Goal: Information Seeking & Learning: Check status

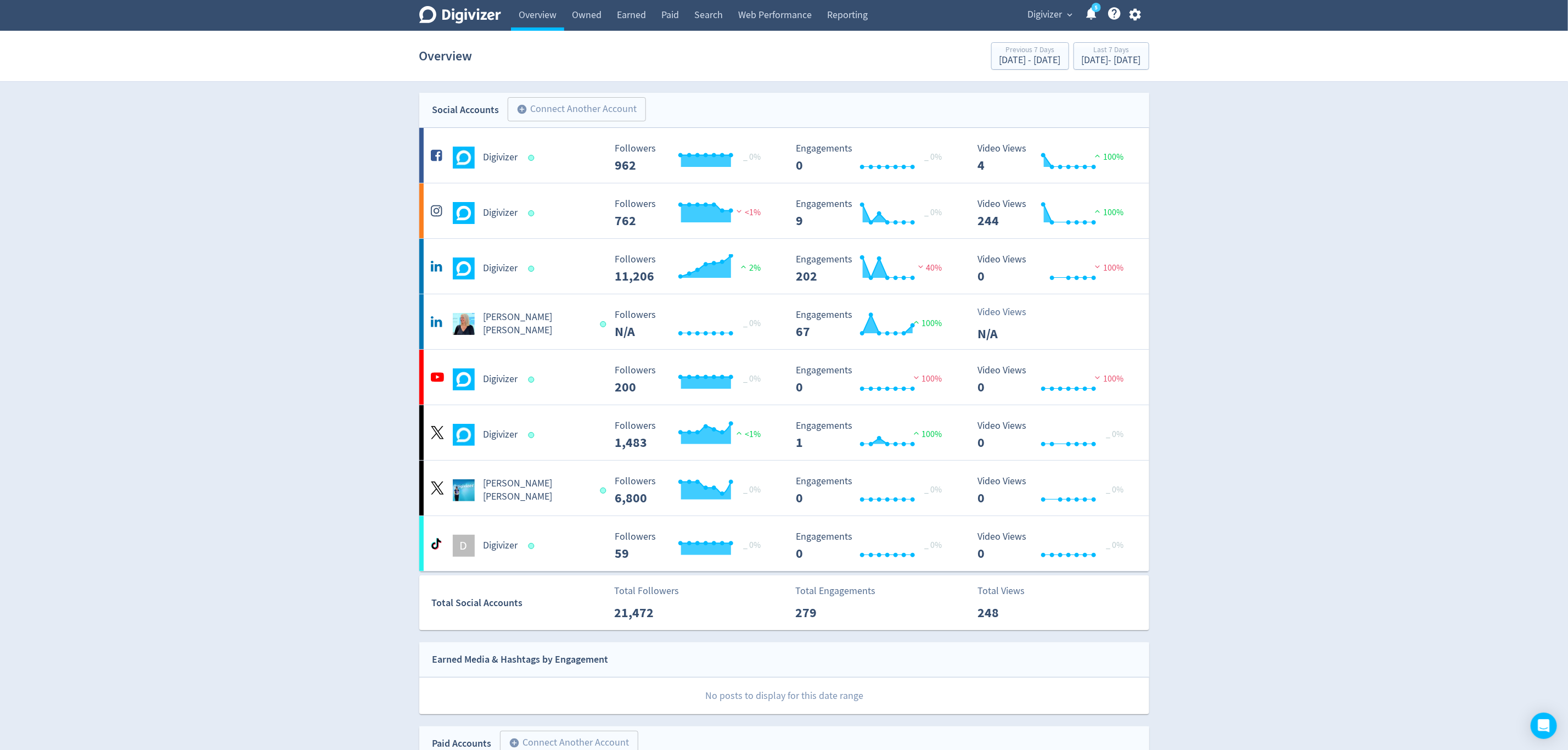
click at [1037, 19] on span "Digivizer" at bounding box center [1045, 15] width 34 height 18
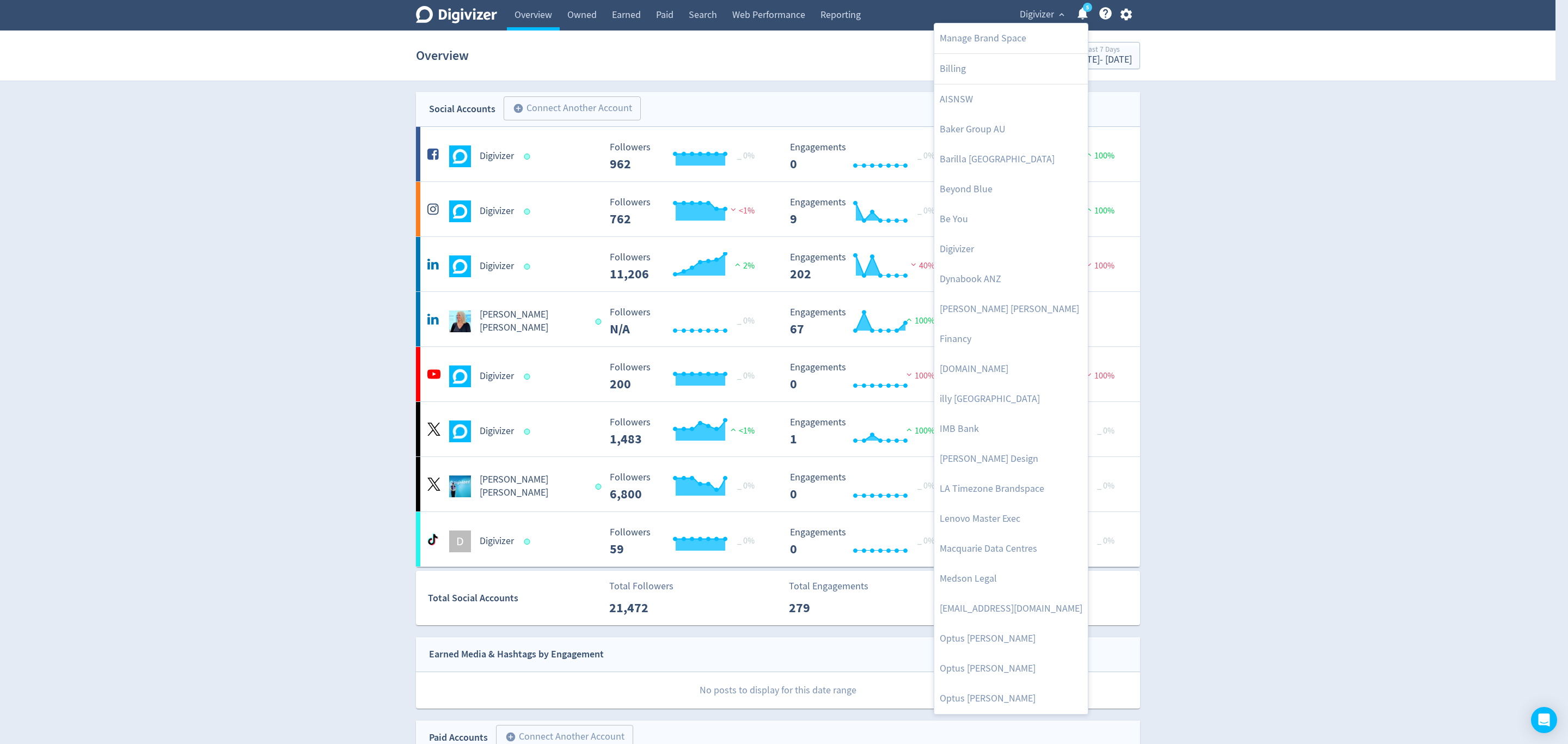
click at [783, 18] on div at bounding box center [784, 372] width 1568 height 744
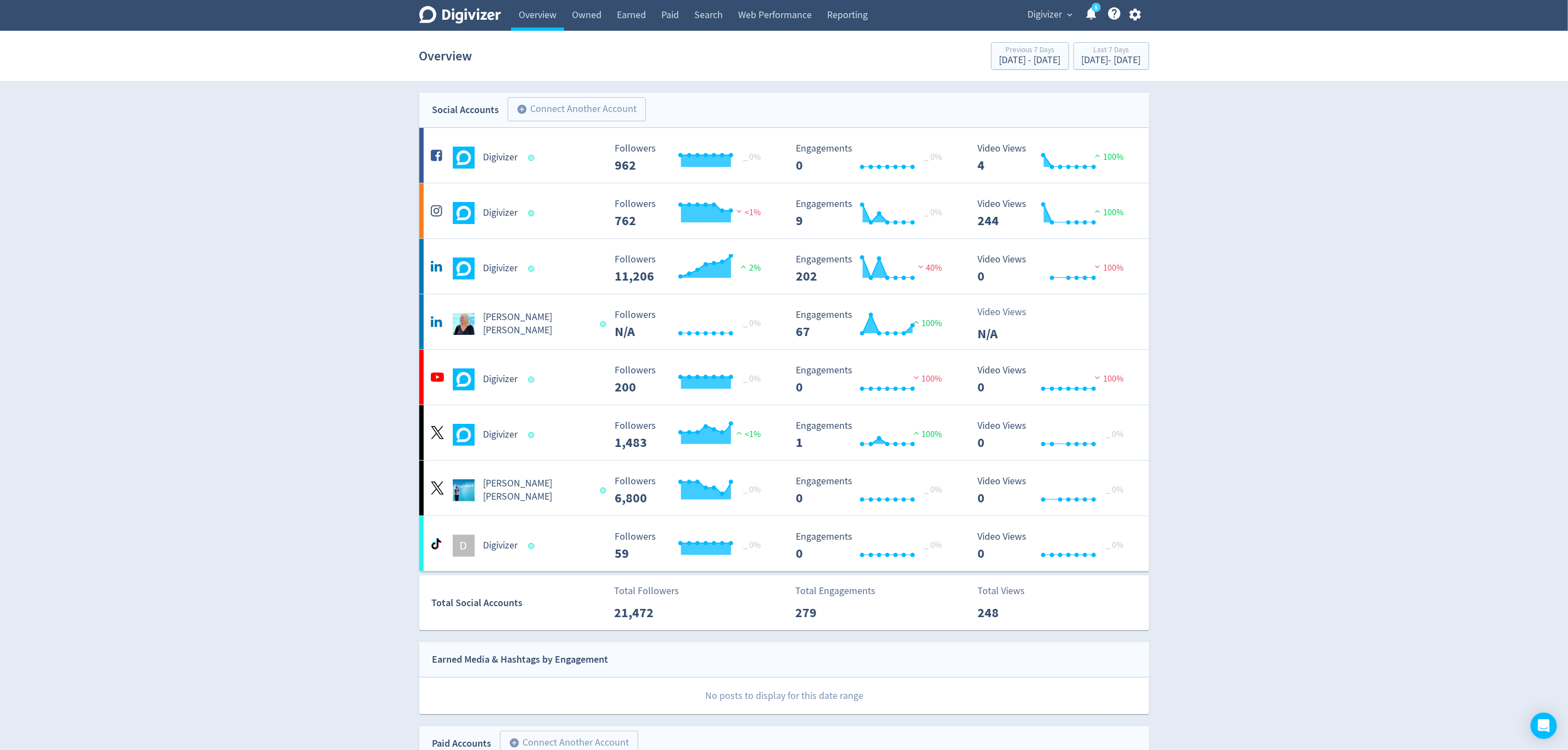
click at [777, 13] on link "Web Performance" at bounding box center [774, 15] width 89 height 31
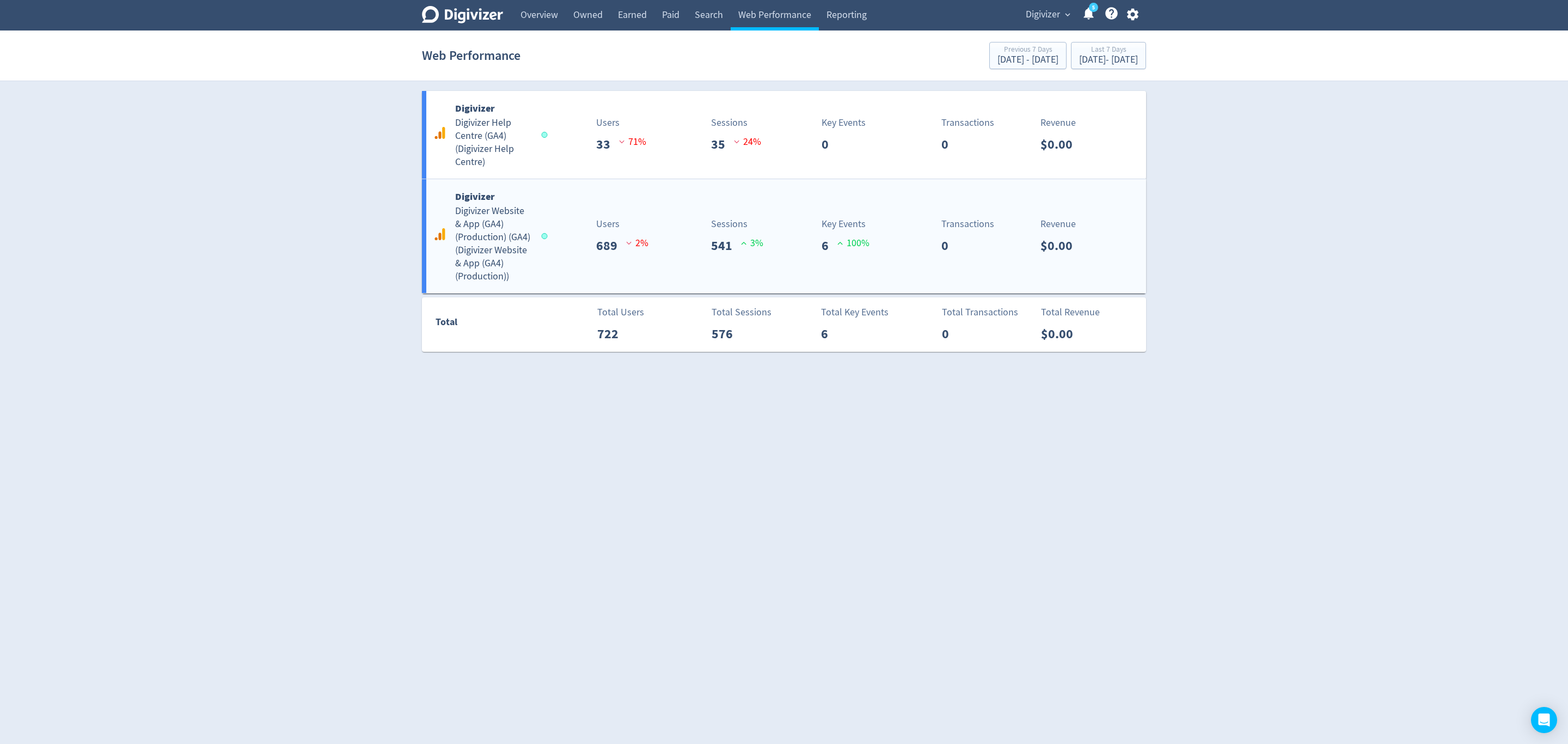
click at [549, 252] on div "Users 689 2 %" at bounding box center [606, 236] width 120 height 39
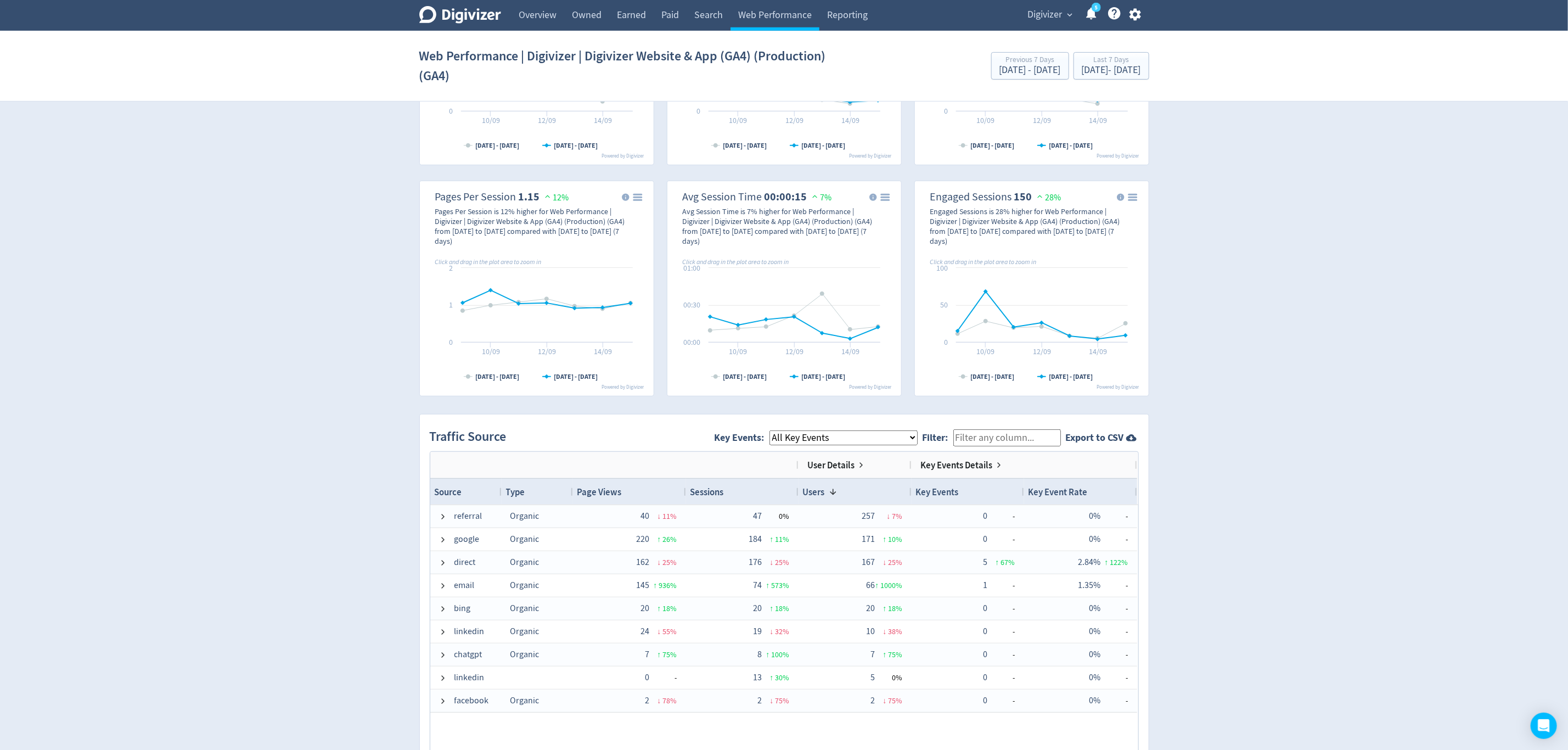
scroll to position [412, 0]
click at [865, 443] on select "All Key Events eCommerce sign_up invitee_meeting_scheduled" at bounding box center [843, 437] width 148 height 15
click at [918, 438] on select "All Key Events eCommerce sign_up invitee_meeting_scheduled" at bounding box center [843, 437] width 148 height 15
click at [778, 431] on select "All Key Events eCommerce sign_up invitee_meeting_scheduled" at bounding box center [843, 437] width 148 height 15
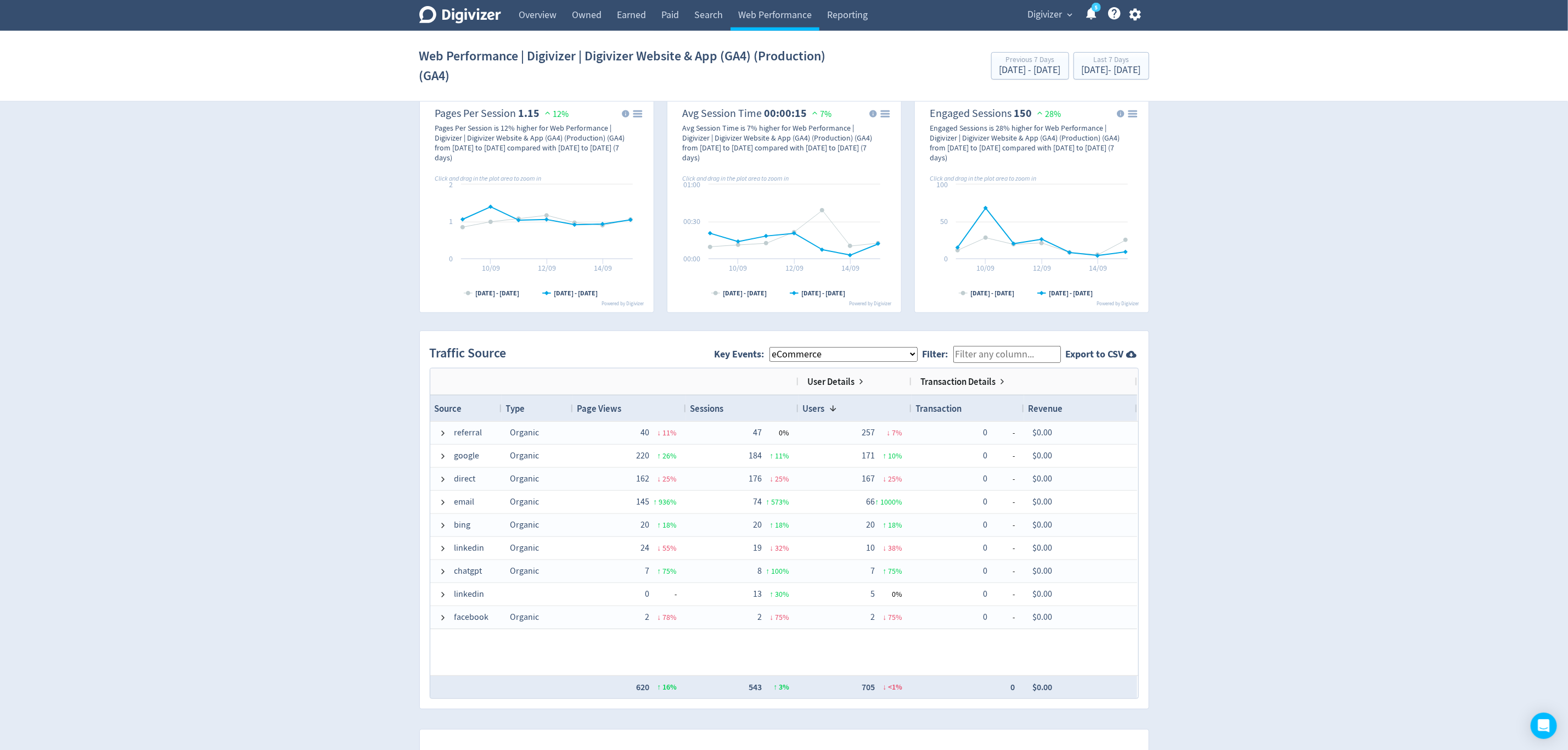
click at [829, 364] on span "Key Events: All Key Events eCommerce sign_up invitee_meeting_scheduled" at bounding box center [818, 354] width 208 height 24
click at [829, 362] on select "All Key Events eCommerce sign_up invitee_meeting_scheduled" at bounding box center [843, 355] width 148 height 15
click at [778, 349] on select "All Key Events eCommerce sign_up invitee_meeting_scheduled" at bounding box center [843, 355] width 148 height 15
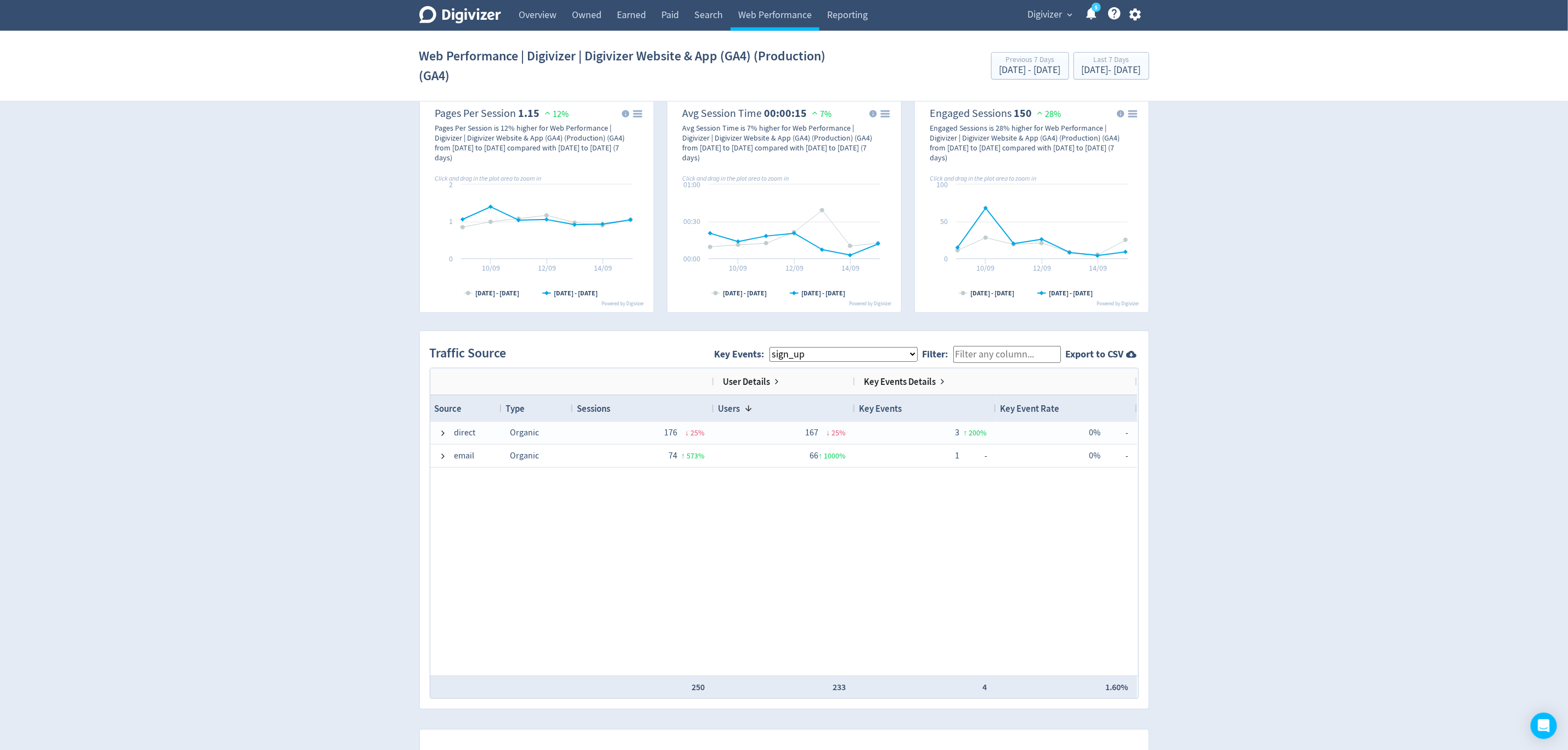
click at [822, 358] on select "All Key Events eCommerce sign_up invitee_meeting_scheduled" at bounding box center [843, 355] width 148 height 15
click at [778, 349] on select "All Key Events eCommerce sign_up invitee_meeting_scheduled" at bounding box center [843, 355] width 148 height 15
click at [820, 348] on select "All Key Events eCommerce sign_up invitee_meeting_scheduled" at bounding box center [843, 355] width 148 height 15
select select "allGoals"
click at [778, 349] on select "All Key Events eCommerce sign_up invitee_meeting_scheduled" at bounding box center [843, 355] width 148 height 15
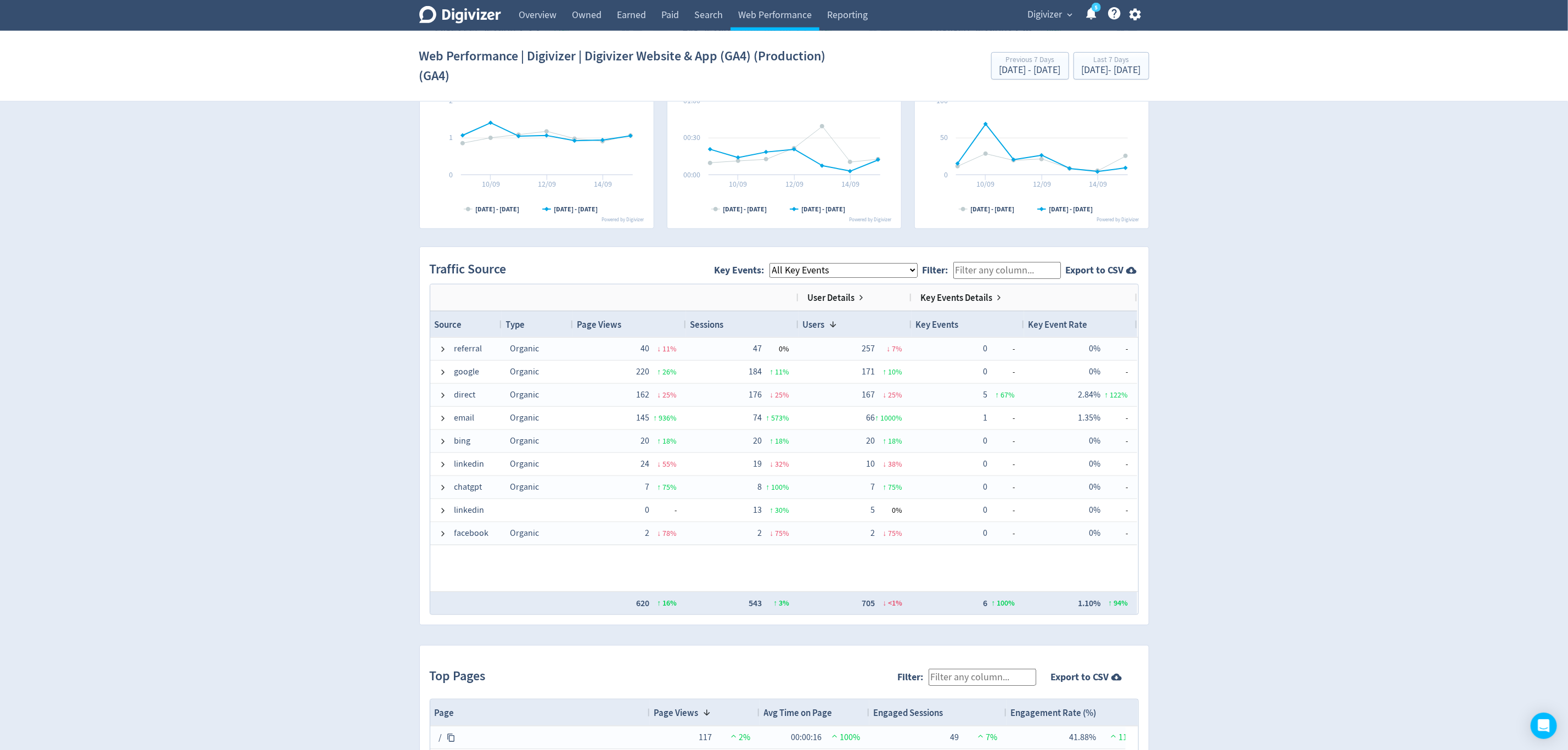
scroll to position [576, 0]
